Goal: Information Seeking & Learning: Check status

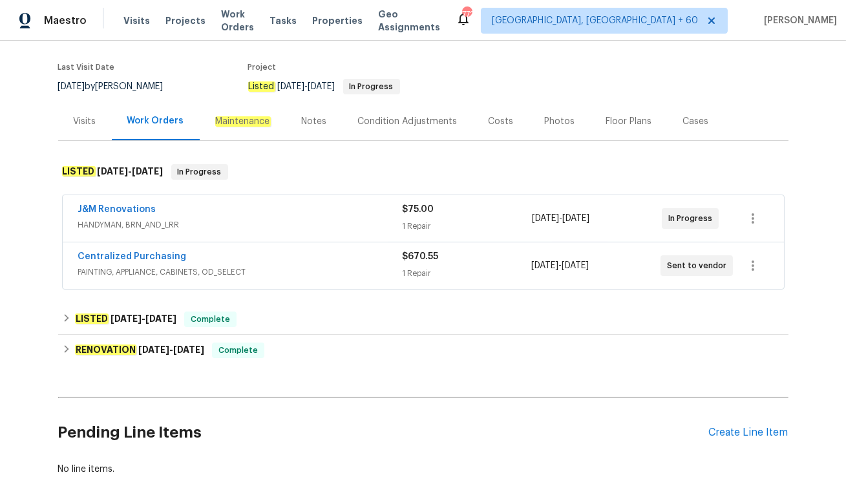
scroll to position [109, 0]
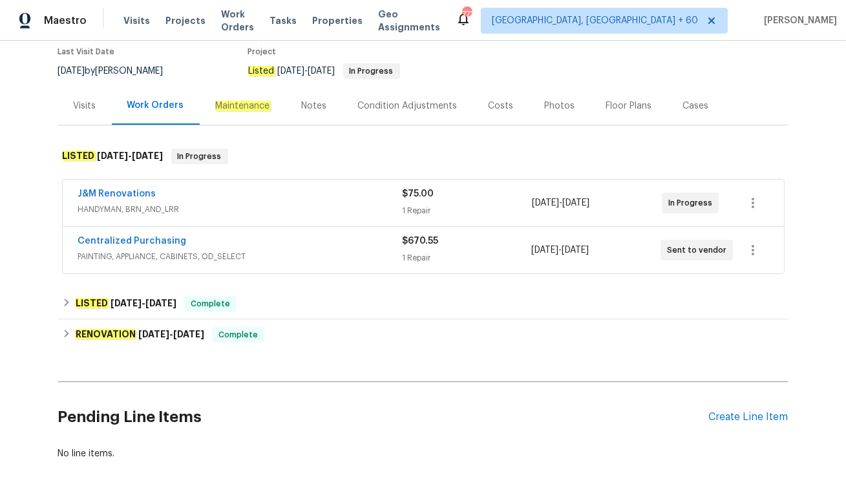
click at [272, 251] on span "PAINTING, APPLIANCE, CABINETS, OD_SELECT" at bounding box center [240, 256] width 324 height 13
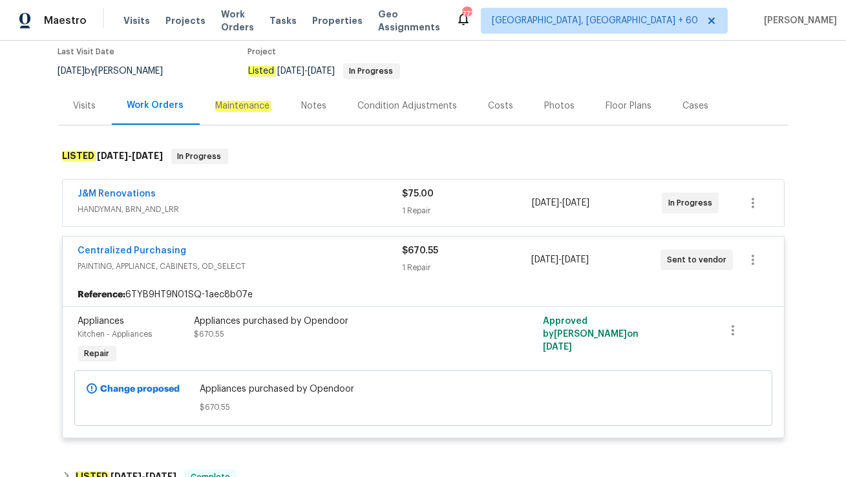
click at [290, 188] on div "J&M Renovations" at bounding box center [240, 196] width 325 height 16
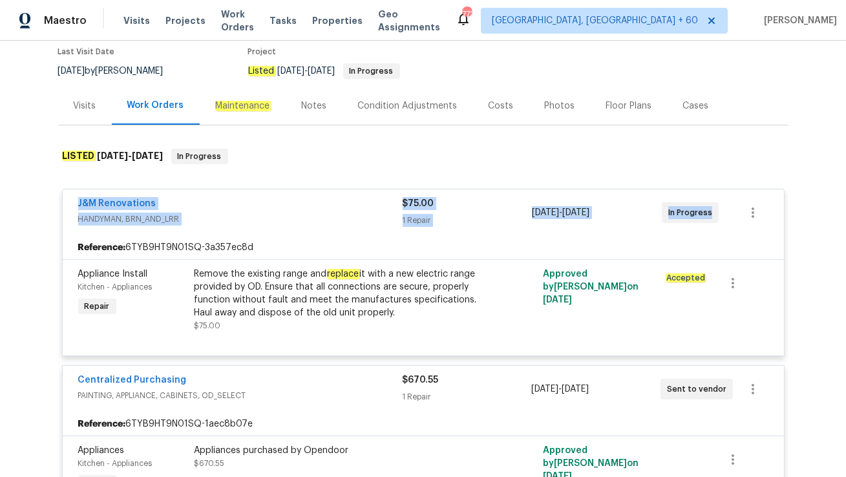
drag, startPoint x: 73, startPoint y: 202, endPoint x: 715, endPoint y: 219, distance: 642.3
click at [715, 219] on div "J&M Renovations HANDYMAN, BRN_AND_LRR $75.00 1 Repair 8/13/2025 - 8/16/2025 In …" at bounding box center [424, 212] width 722 height 47
copy div "J&M Renovations HANDYMAN, BRN_AND_LRR $75.00 1 Repair 8/13/2025 - 8/16/2025 In …"
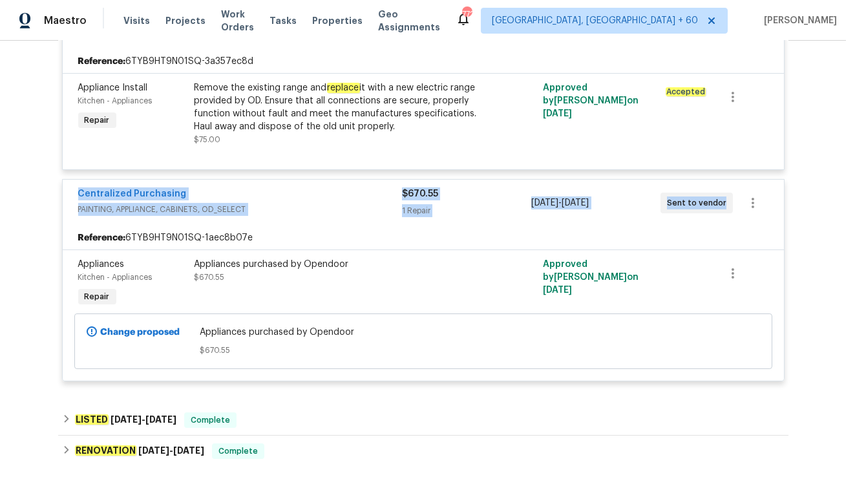
drag, startPoint x: 74, startPoint y: 192, endPoint x: 725, endPoint y: 206, distance: 651.3
click at [725, 206] on div "Centralized Purchasing PAINTING, APPLIANCE, CABINETS, OD_SELECT $670.55 1 Repai…" at bounding box center [424, 203] width 722 height 47
copy div "Centralized Purchasing PAINTING, APPLIANCE, CABINETS, OD_SELECT $670.55 1 Repai…"
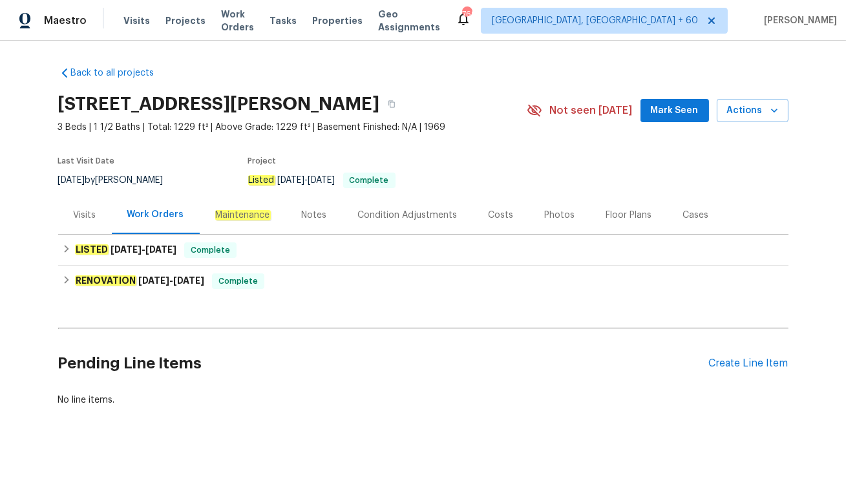
scroll to position [16, 0]
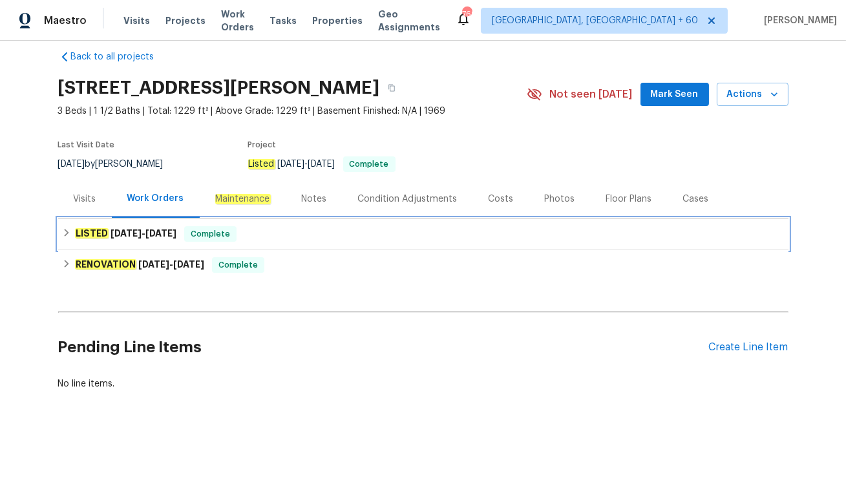
click at [278, 227] on div "LISTED 8/5/25 - 8/6/25 Complete" at bounding box center [423, 234] width 723 height 16
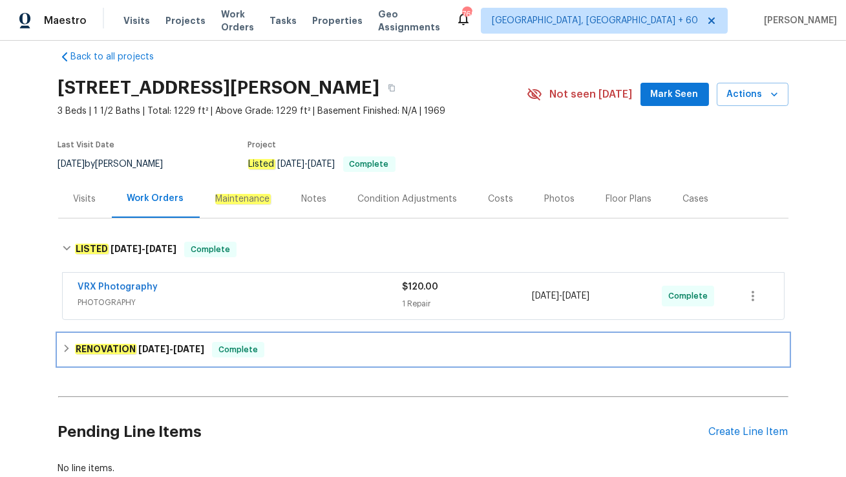
click at [267, 349] on div "RENOVATION 7/28/25 - 8/2/25 Complete" at bounding box center [423, 350] width 723 height 16
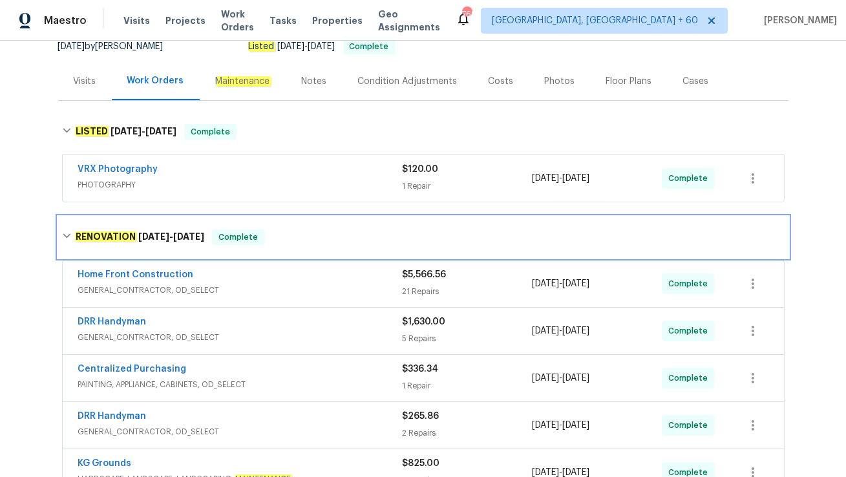
scroll to position [136, 0]
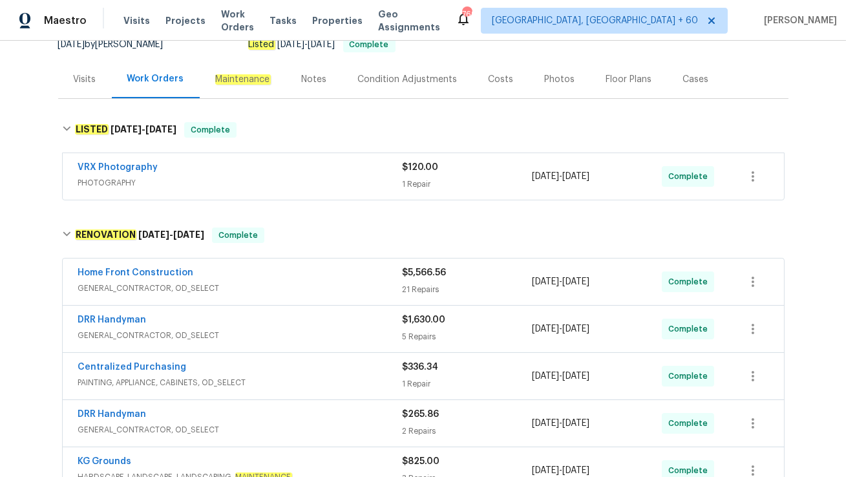
click at [80, 80] on div "Visits" at bounding box center [85, 79] width 23 height 13
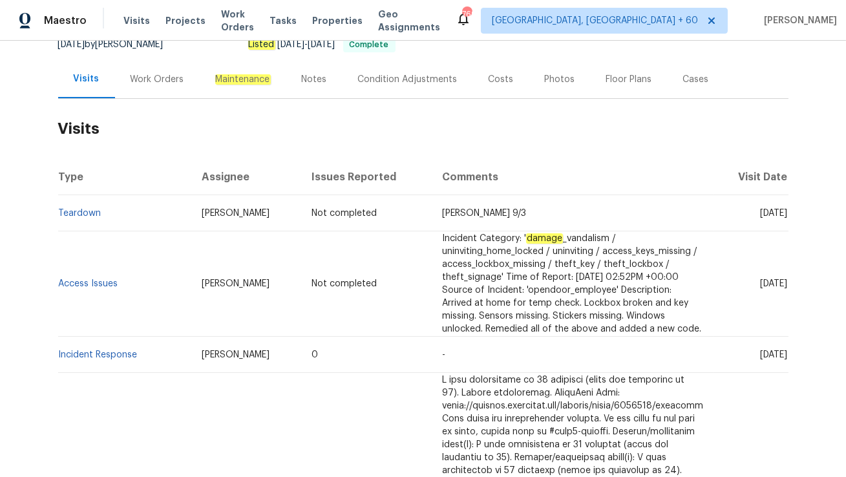
scroll to position [164, 0]
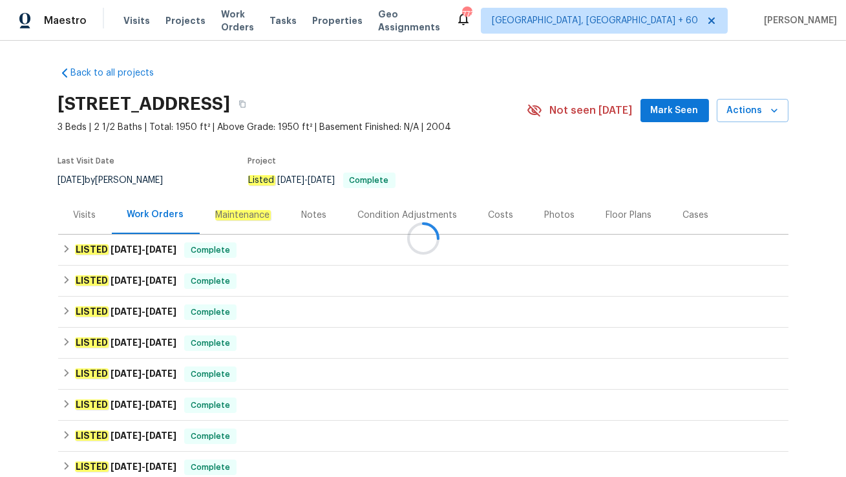
click at [234, 248] on div at bounding box center [423, 238] width 846 height 477
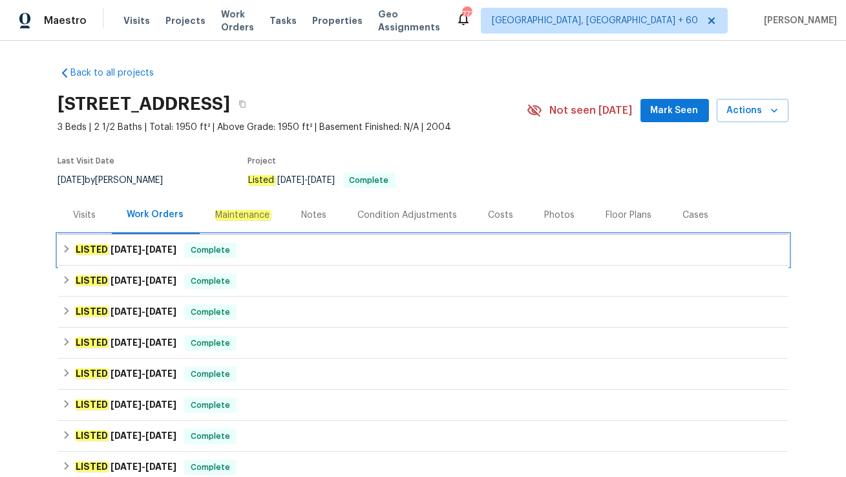
click at [253, 253] on div "LISTED 8/4/25 - 8/6/25 Complete" at bounding box center [423, 250] width 723 height 16
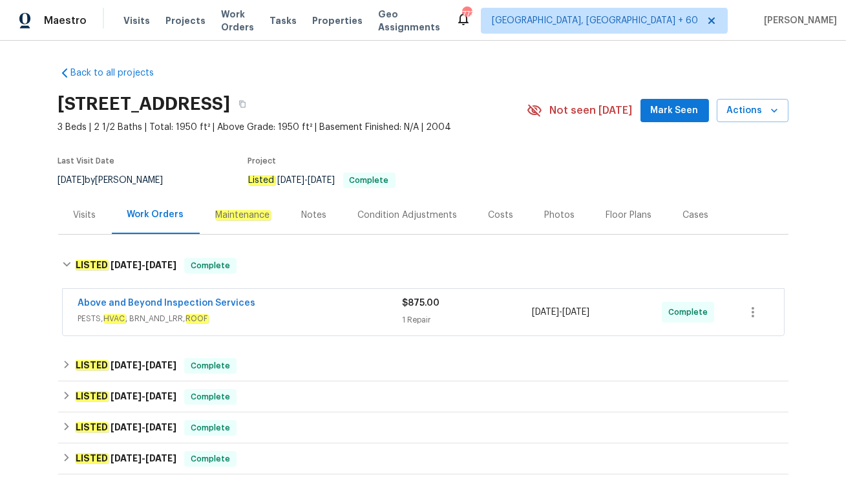
click at [242, 313] on span "PESTS, HVAC , BRN_AND_LRR, ROOF" at bounding box center [240, 318] width 325 height 13
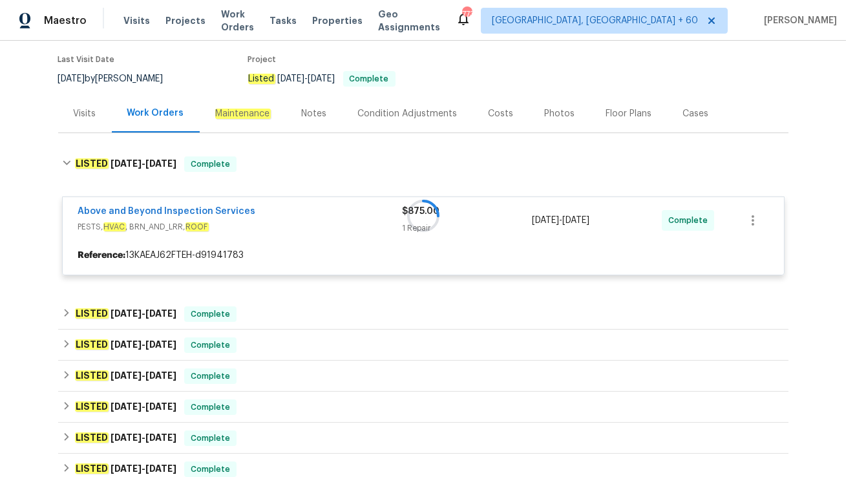
scroll to position [103, 0]
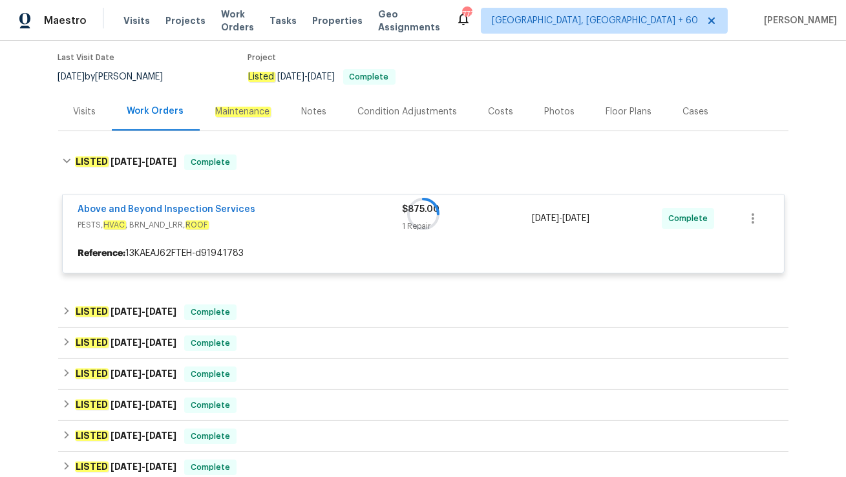
click at [78, 105] on div "Visits" at bounding box center [85, 111] width 23 height 13
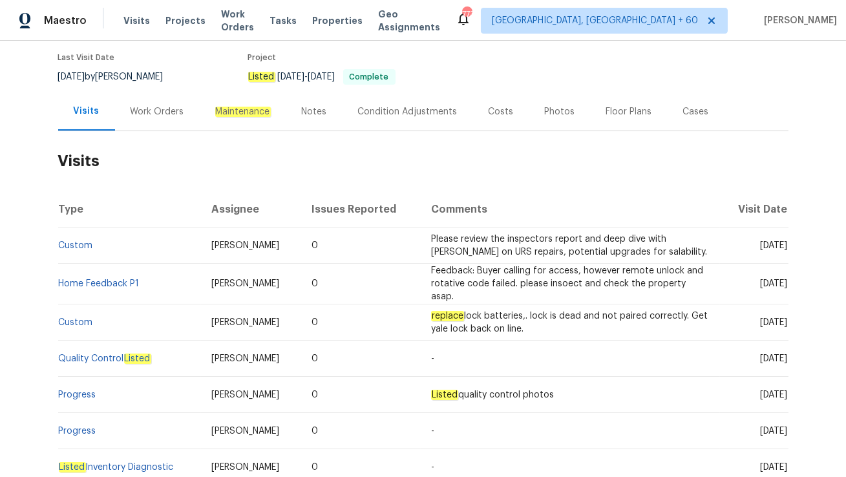
click at [151, 114] on div "Work Orders" at bounding box center [158, 111] width 54 height 13
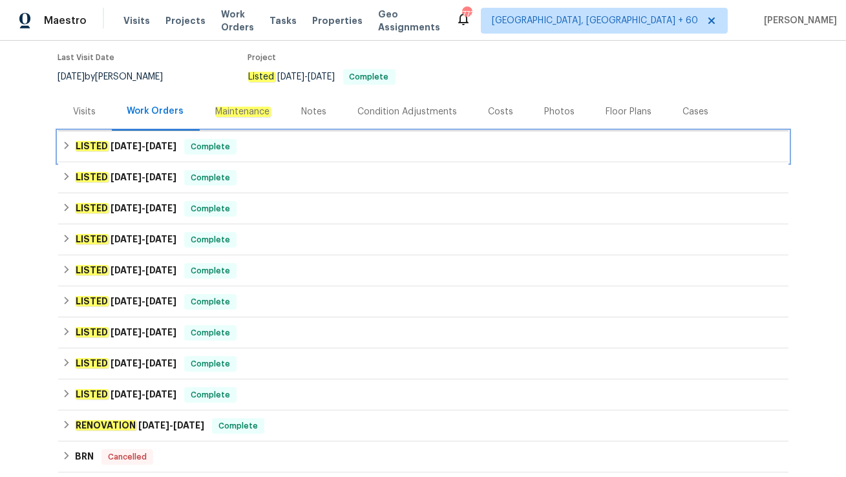
click at [230, 150] on span "Complete" at bounding box center [211, 146] width 50 height 13
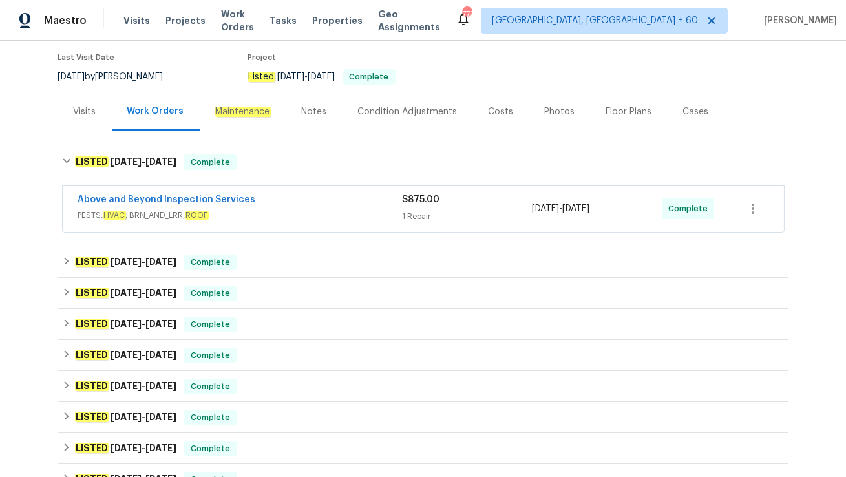
click at [241, 220] on span "PESTS, HVAC , BRN_AND_LRR, ROOF" at bounding box center [240, 215] width 325 height 13
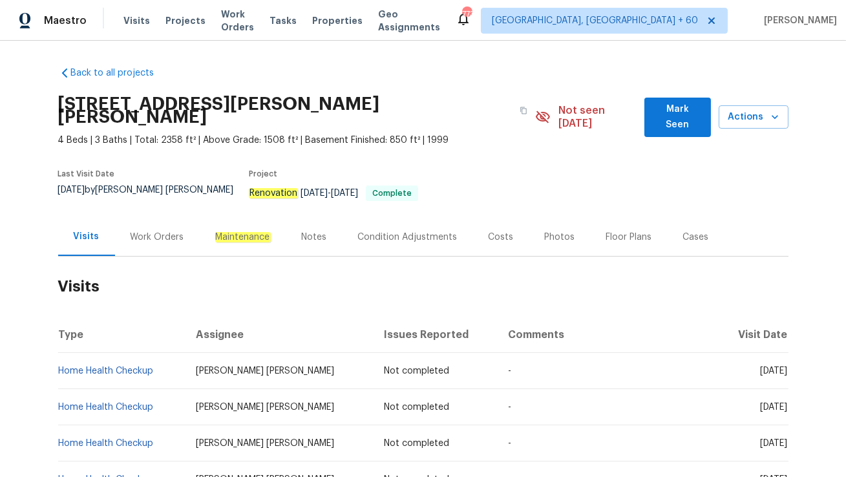
click at [157, 231] on div "Work Orders" at bounding box center [158, 237] width 54 height 13
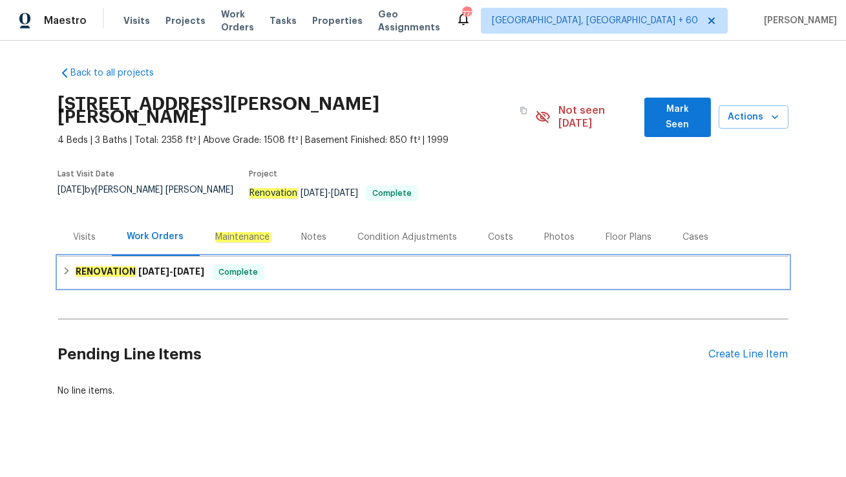
click at [220, 264] on div "RENOVATION 4/16/25 - 4/24/25 Complete" at bounding box center [423, 272] width 723 height 16
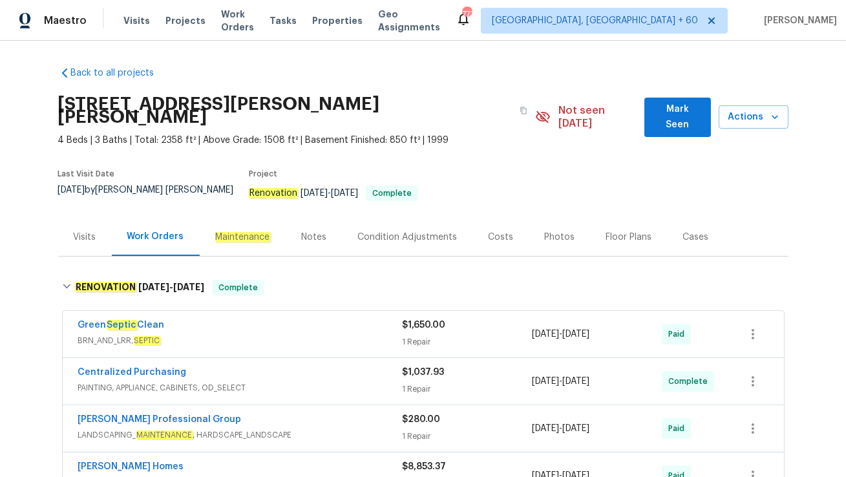
click at [92, 226] on div "Visits" at bounding box center [85, 237] width 54 height 38
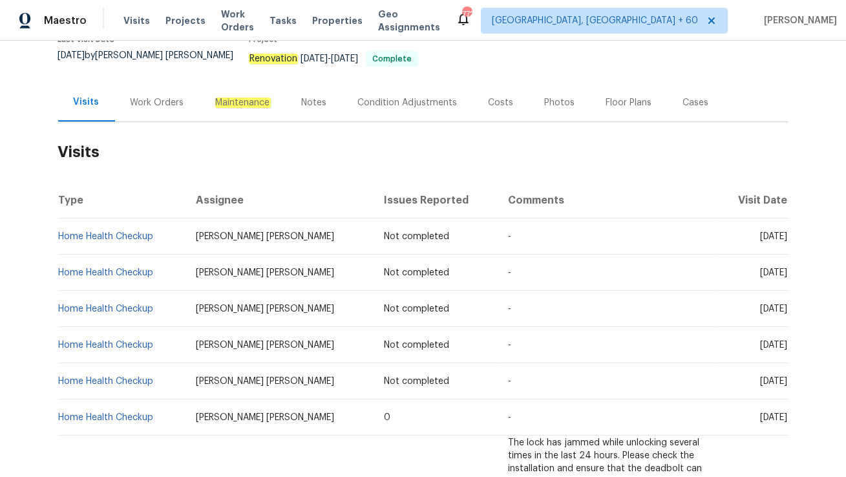
scroll to position [122, 0]
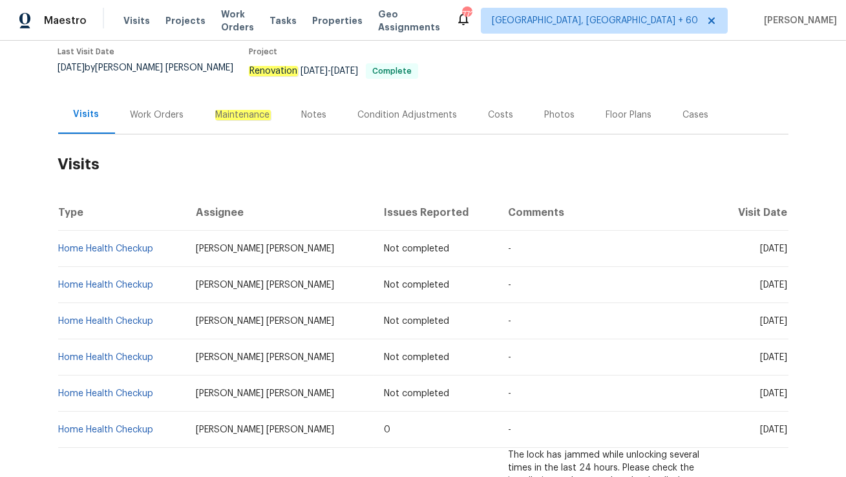
click at [175, 109] on div "Work Orders" at bounding box center [158, 115] width 54 height 13
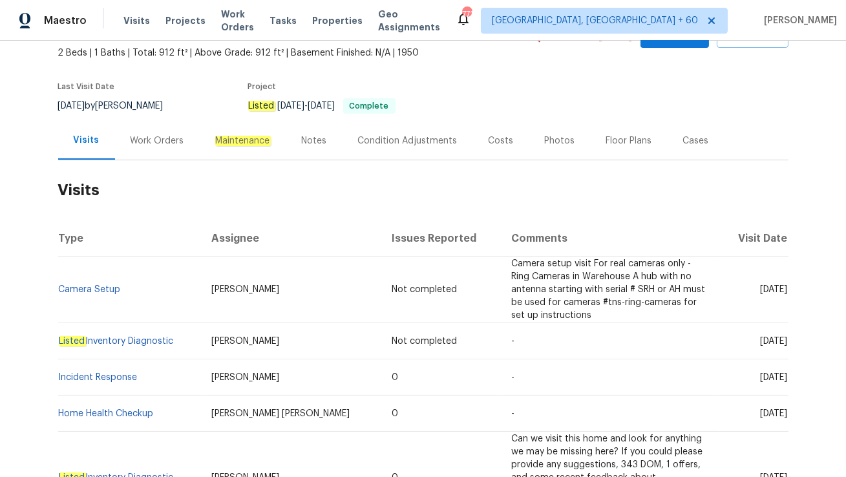
scroll to position [83, 0]
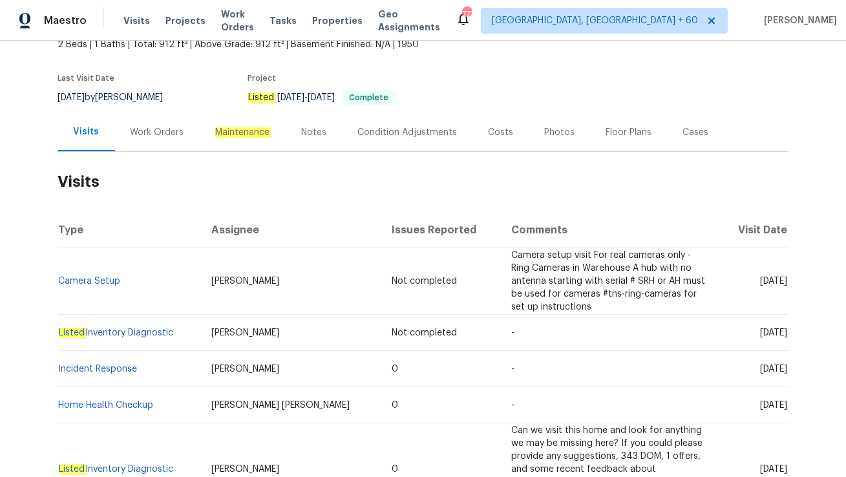
click at [160, 140] on div "Work Orders" at bounding box center [157, 132] width 85 height 38
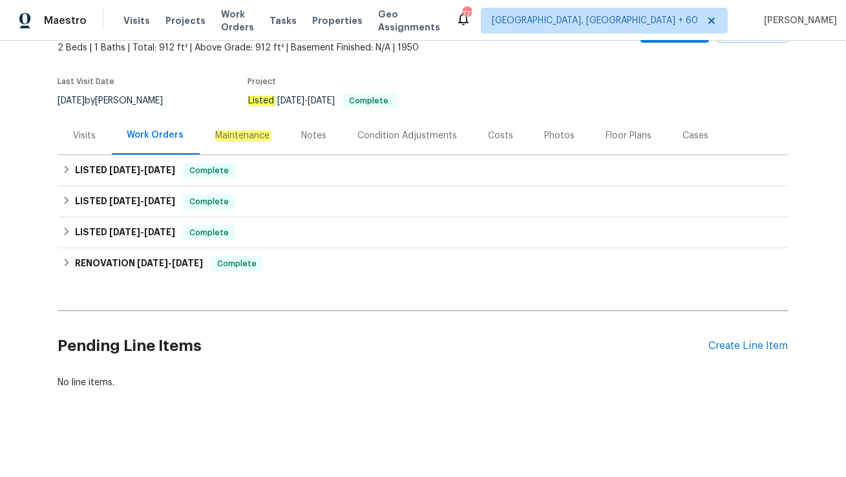
scroll to position [79, 0]
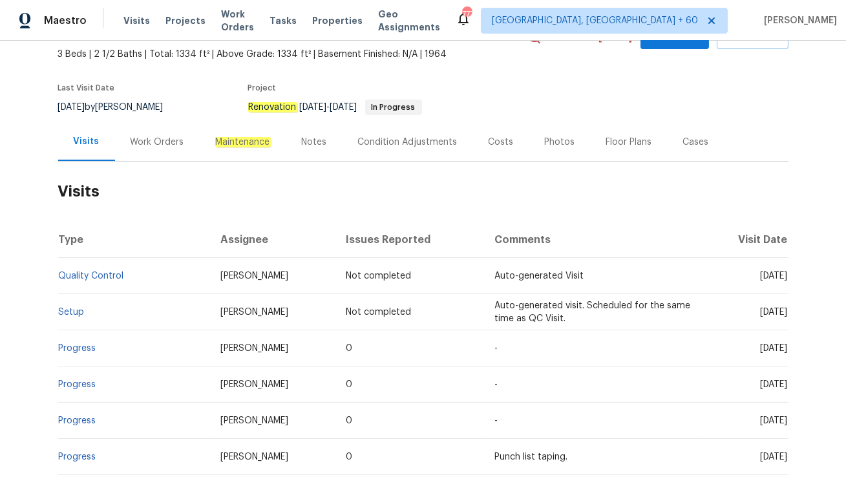
scroll to position [74, 0]
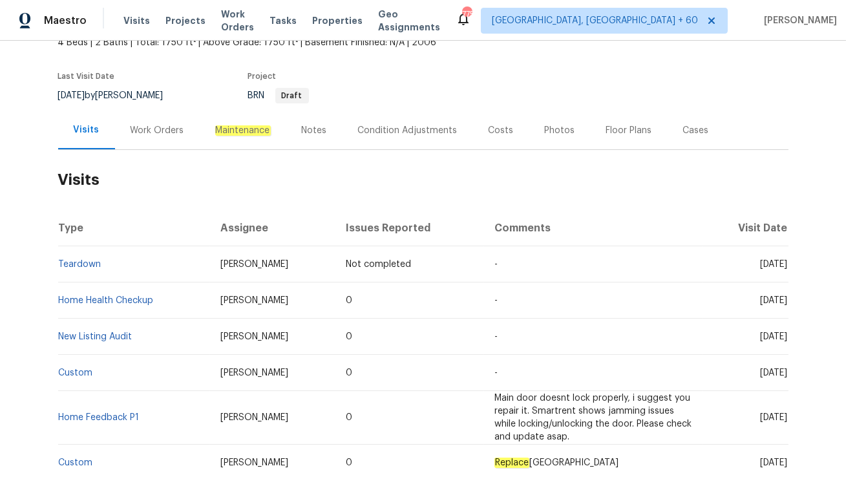
scroll to position [103, 0]
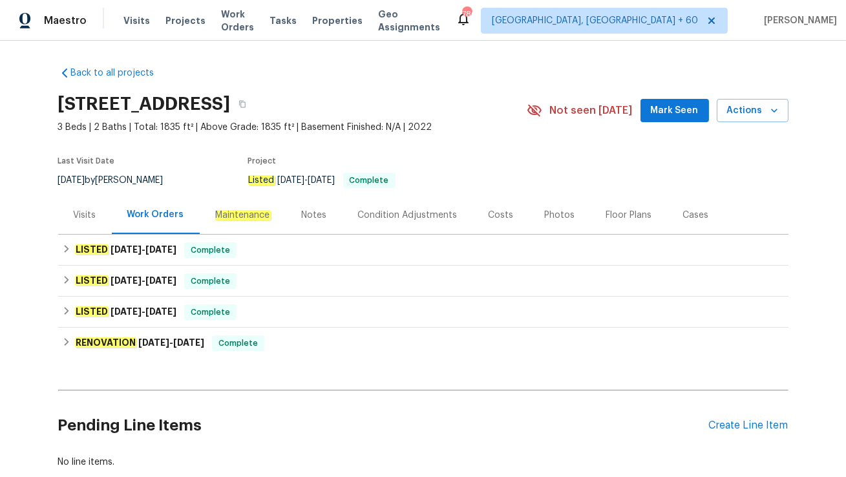
click at [91, 209] on div "Visits" at bounding box center [85, 215] width 23 height 13
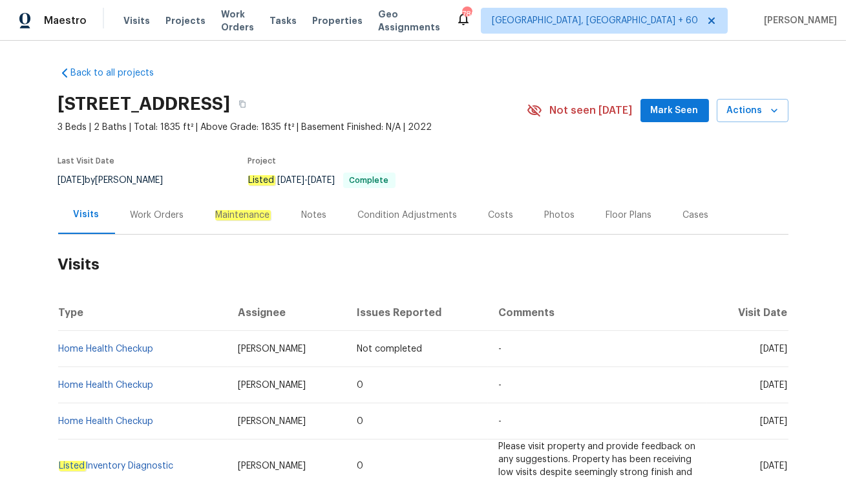
scroll to position [71, 0]
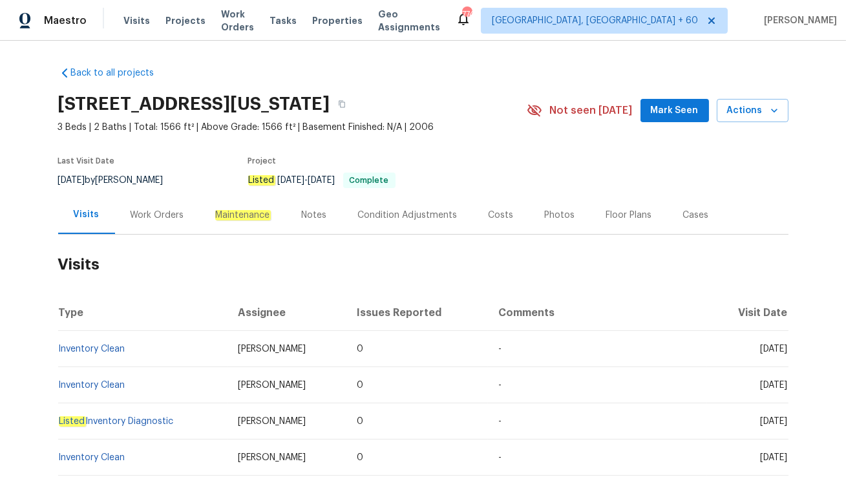
click at [158, 213] on div "Work Orders" at bounding box center [158, 215] width 54 height 13
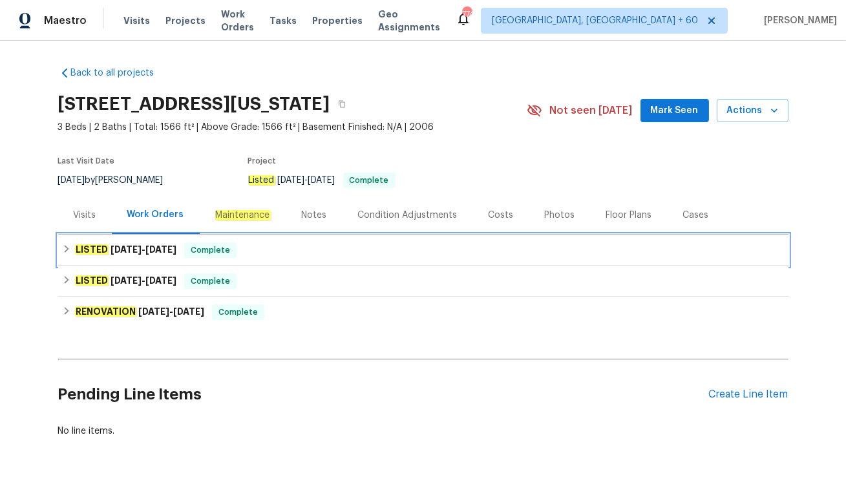
click at [244, 247] on div "LISTED 7/4/25 - 7/5/25 Complete" at bounding box center [423, 250] width 723 height 16
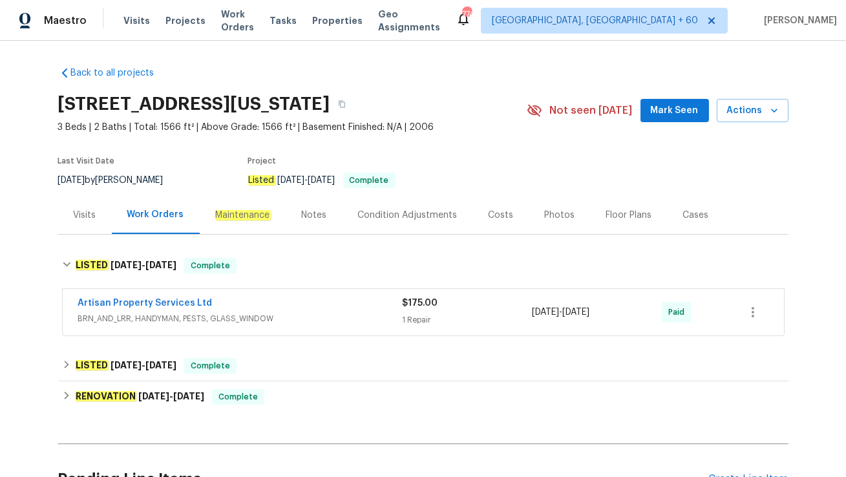
click at [255, 298] on div "Artisan Property Services Ltd" at bounding box center [240, 305] width 325 height 16
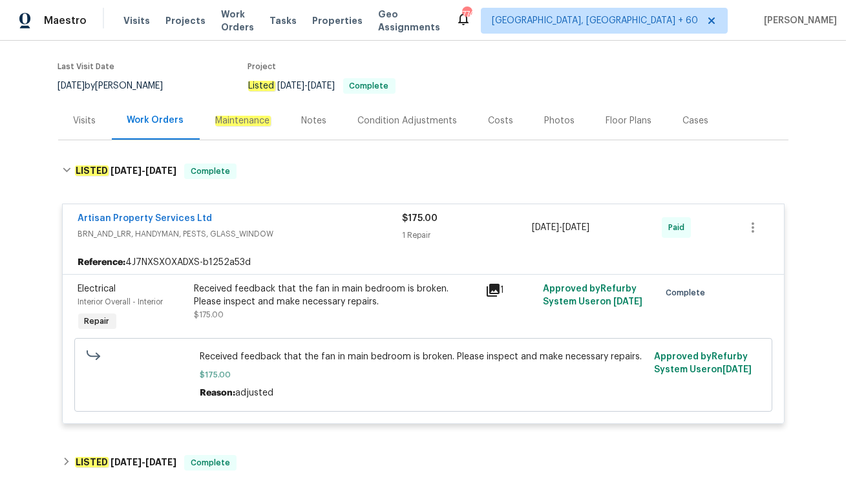
scroll to position [95, 0]
click at [96, 127] on div "Visits" at bounding box center [85, 120] width 54 height 38
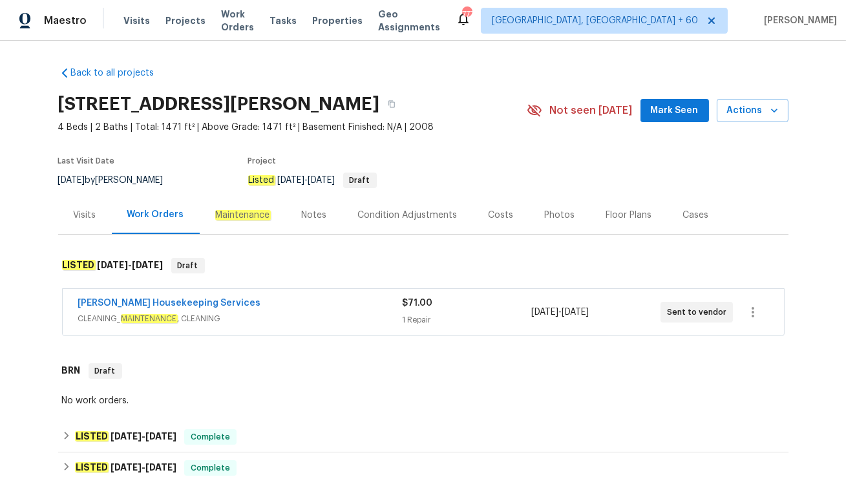
click at [321, 327] on div "[PERSON_NAME] Housekeeping Services CLEANING_ MAINTENANCE , CLEANING" at bounding box center [240, 312] width 324 height 31
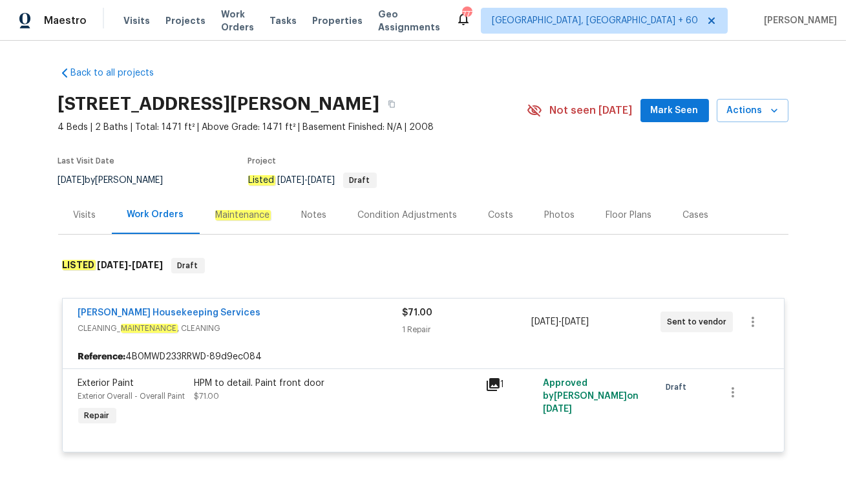
scroll to position [59, 0]
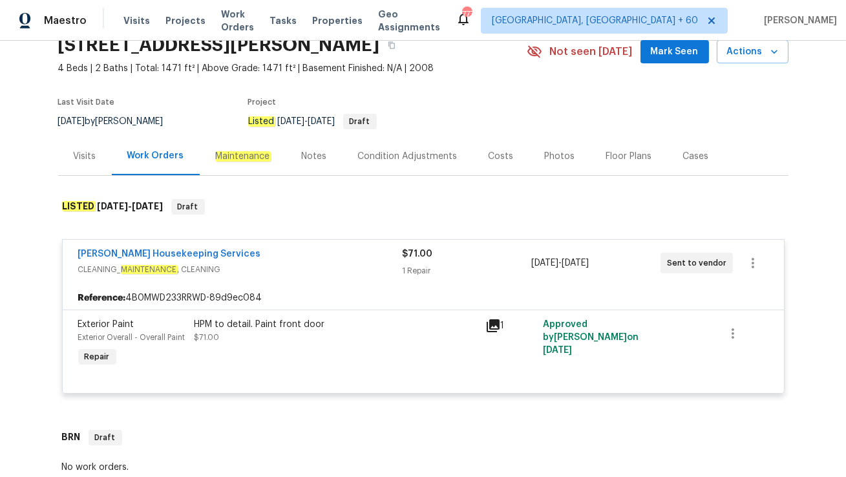
click at [87, 154] on div "Visits" at bounding box center [85, 156] width 23 height 13
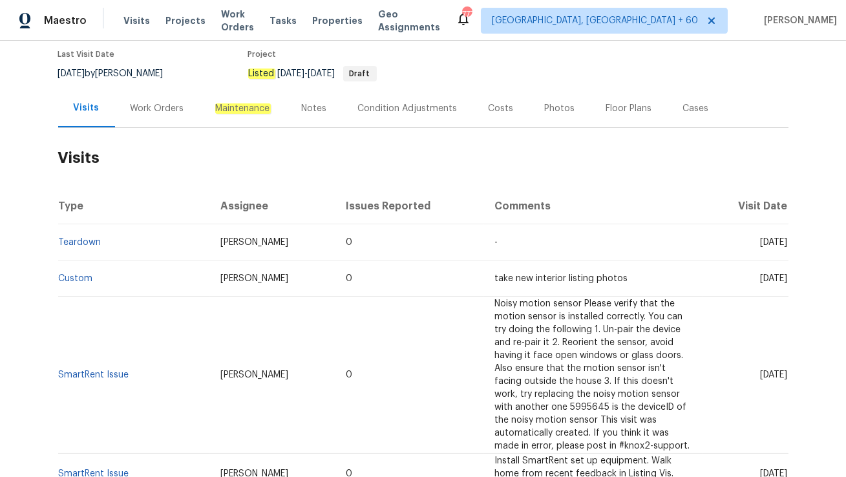
scroll to position [107, 0]
click at [151, 111] on div "Work Orders" at bounding box center [158, 108] width 54 height 13
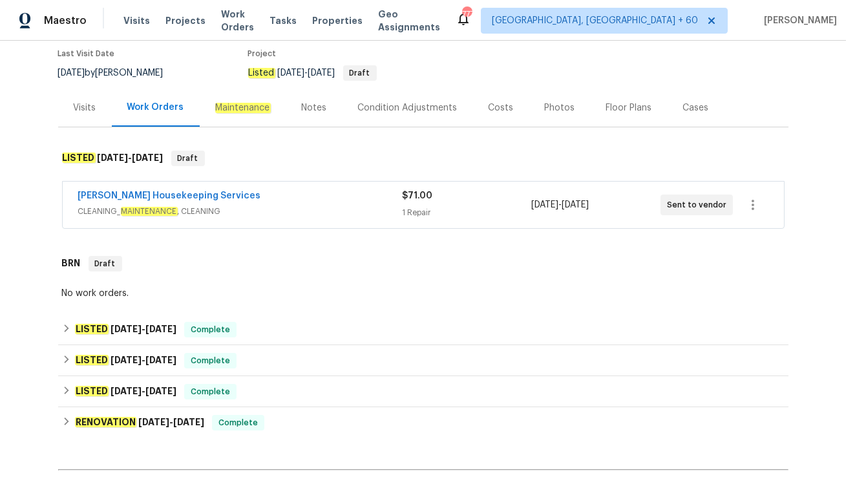
click at [66, 119] on div "Visits" at bounding box center [85, 108] width 54 height 38
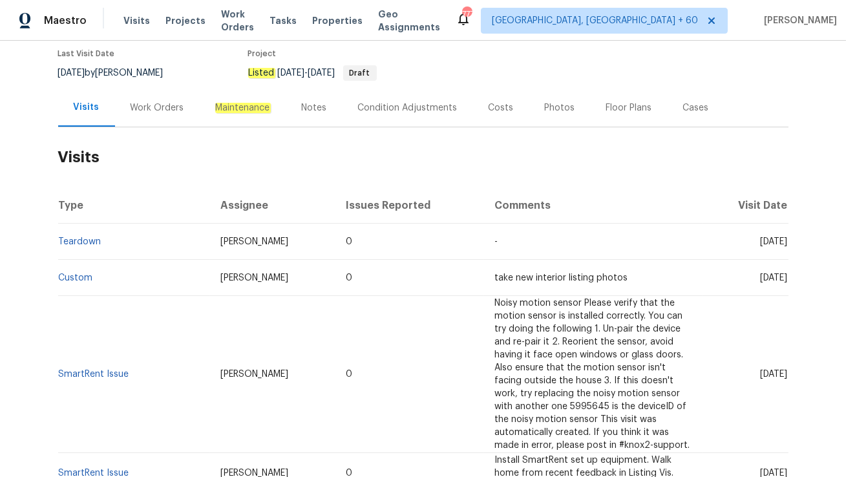
click at [138, 105] on div "Work Orders" at bounding box center [158, 108] width 54 height 13
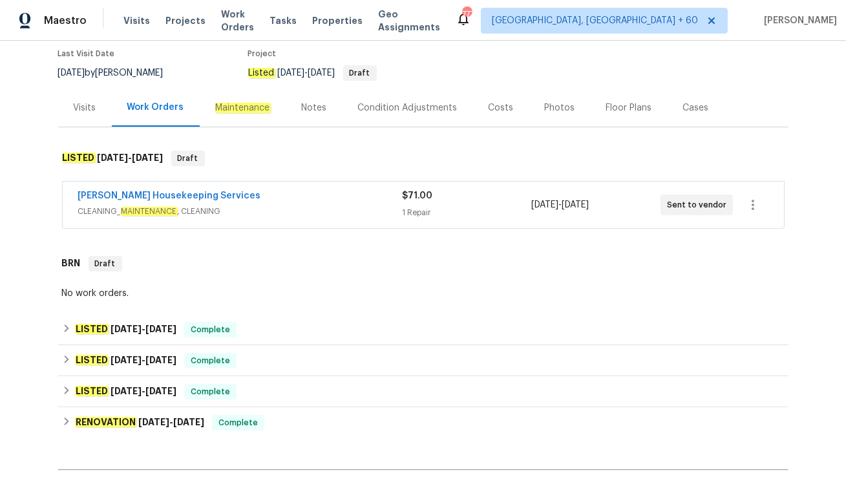
click at [255, 193] on div "Arelis Housekeeping Services" at bounding box center [240, 197] width 324 height 16
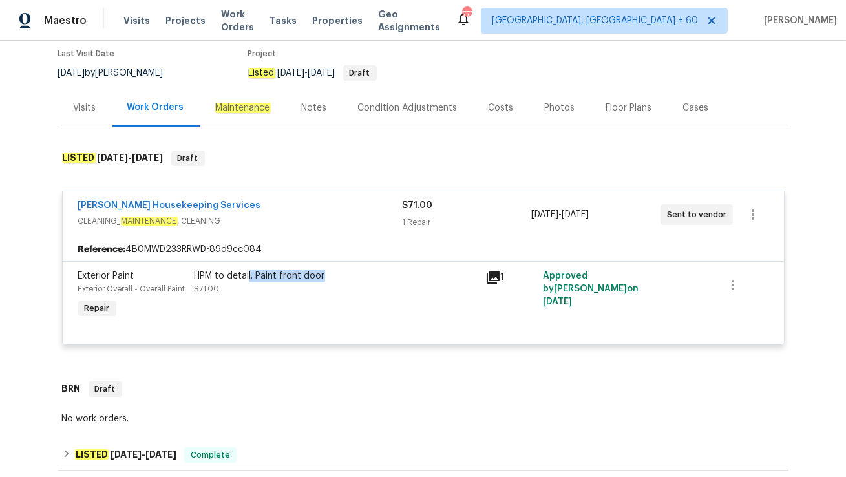
drag, startPoint x: 250, startPoint y: 274, endPoint x: 383, endPoint y: 274, distance: 133.2
click at [383, 274] on div "HPM to detail. Paint front door" at bounding box center [336, 276] width 283 height 13
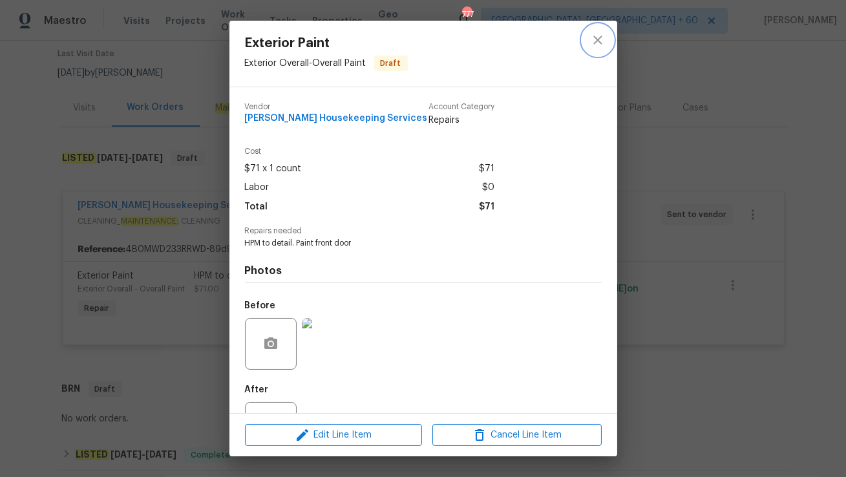
click at [597, 39] on icon "close" at bounding box center [598, 40] width 8 height 8
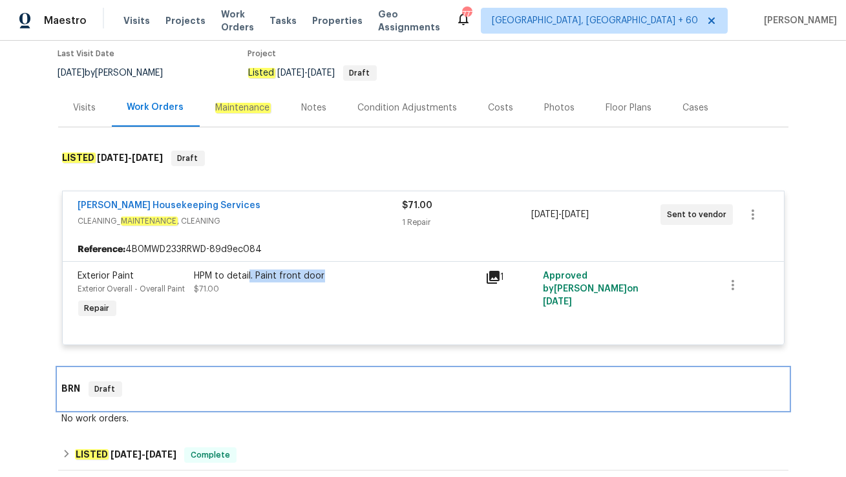
click at [680, 375] on div "BRN Draft" at bounding box center [423, 389] width 731 height 41
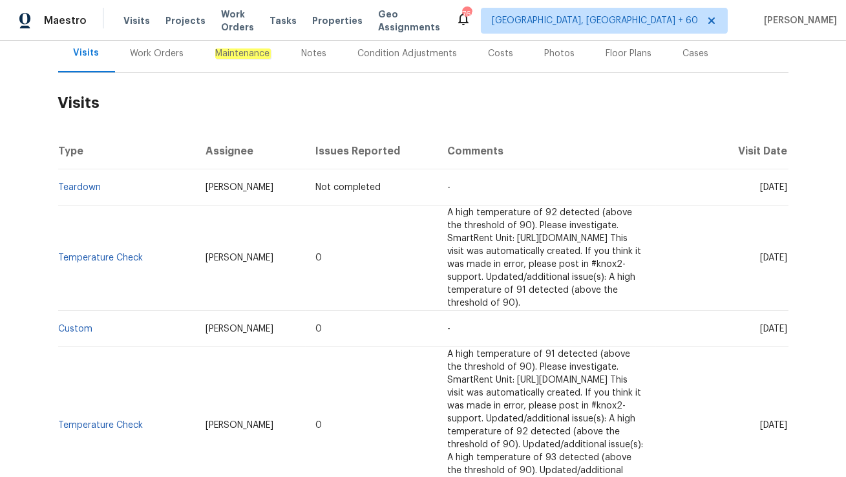
scroll to position [162, 0]
